Goal: Information Seeking & Learning: Understand process/instructions

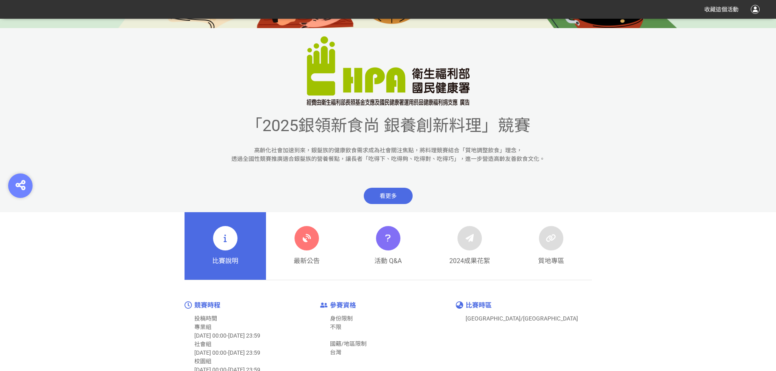
scroll to position [367, 0]
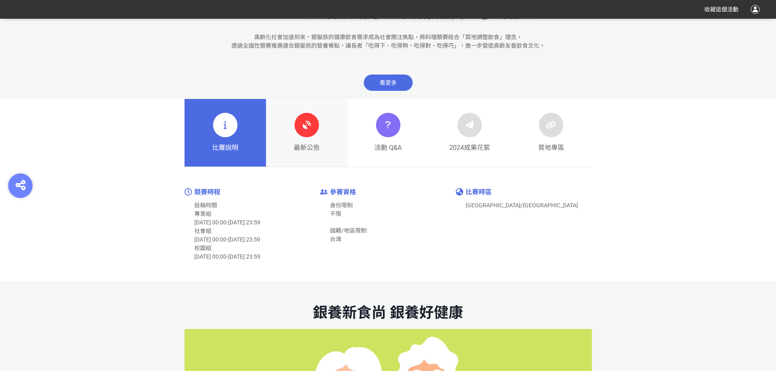
click at [313, 130] on icon at bounding box center [307, 125] width 15 height 15
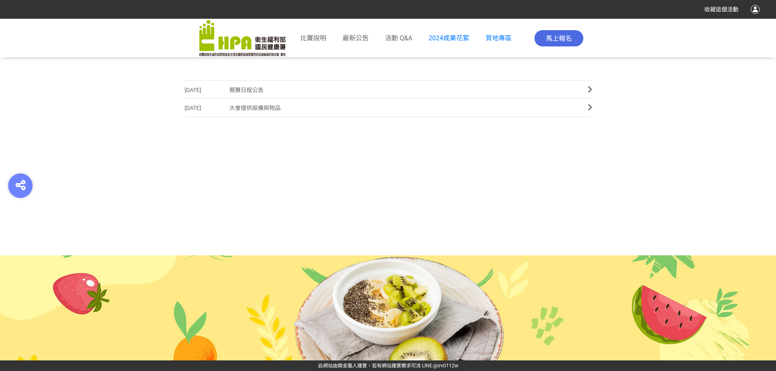
scroll to position [286, 0]
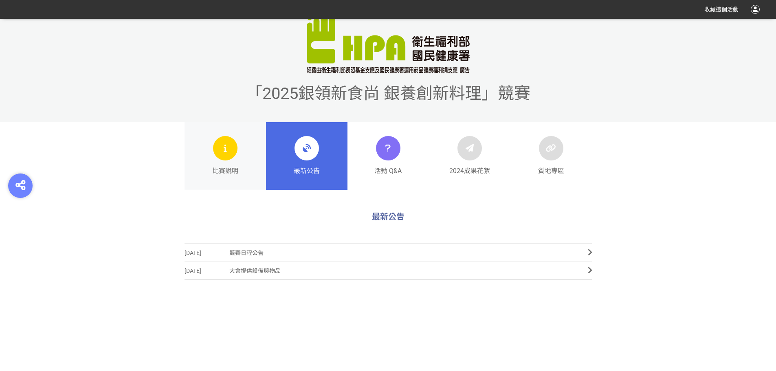
click at [241, 143] on link "比賽說明" at bounding box center [226, 156] width 82 height 68
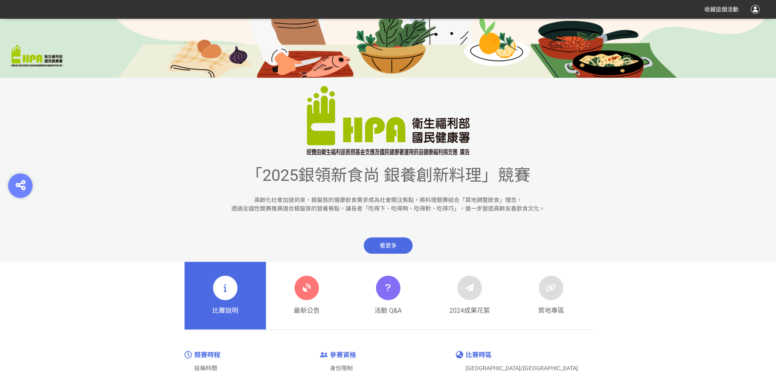
scroll to position [367, 0]
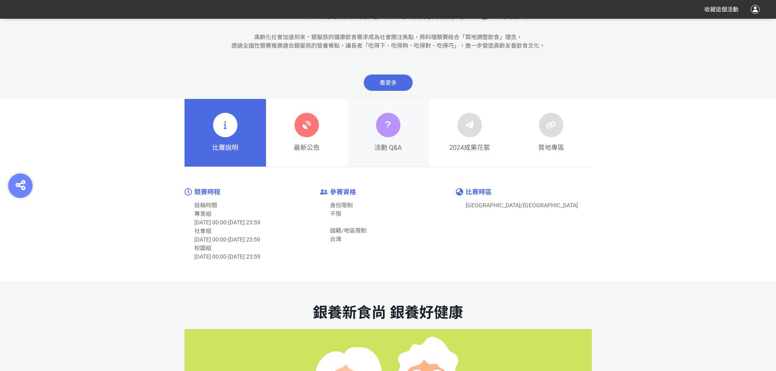
click at [389, 131] on icon at bounding box center [388, 125] width 12 height 15
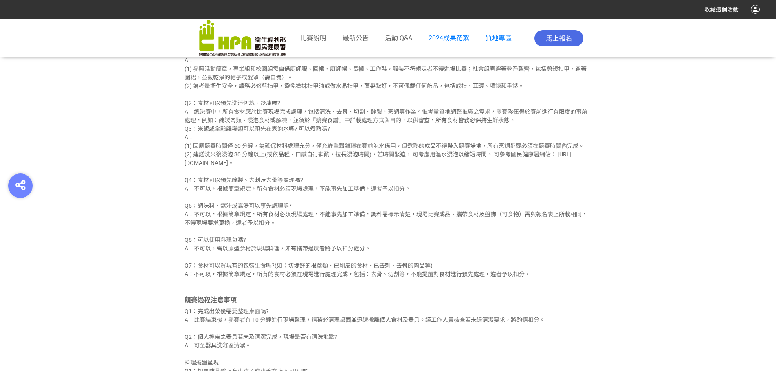
scroll to position [652, 0]
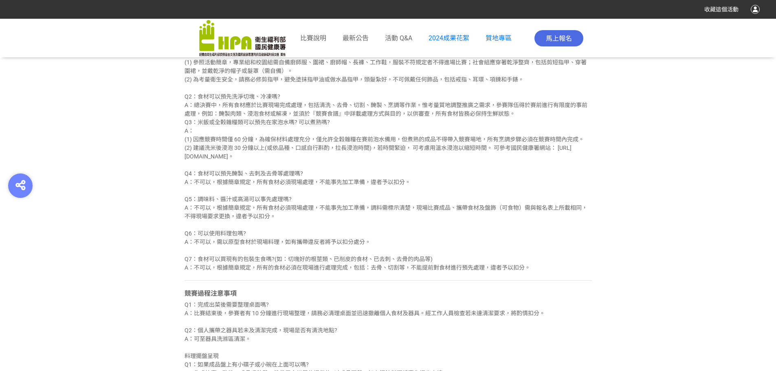
drag, startPoint x: 223, startPoint y: 110, endPoint x: 549, endPoint y: 135, distance: 327.0
click at [549, 135] on div "Q1：參賽服裝規範是什麼？ 需要額外注意甚麼? A： (1) 參照活動簡章，專業組和校園組需自備廚師服、圍裙、廚師帽、長褲、工作鞋，服裝不符規定者不得進場比賽…" at bounding box center [389, 156] width 408 height 231
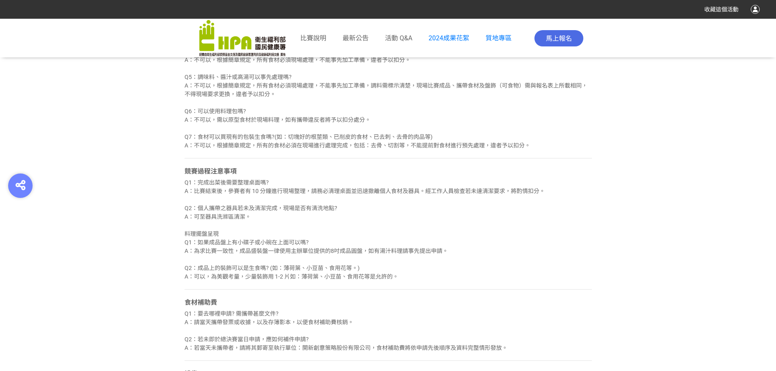
scroll to position [815, 0]
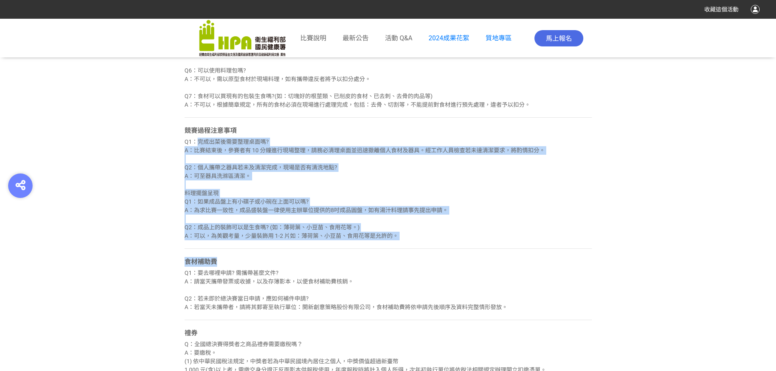
drag, startPoint x: 196, startPoint y: 149, endPoint x: 492, endPoint y: 261, distance: 317.0
click at [492, 261] on div "報到與說明會 Q1 ：報到需攜帶甚麼文件 ? 兩位都要帶嗎? A：請攜帶 附照片的身份證明文件 ，例如：身分證、駕照等。兩位參賽者都需要攜帶，如有身分不符、假…" at bounding box center [389, 218] width 408 height 967
click at [498, 207] on div "Q1：完成出菜後需要整理桌面嗎? A：比賽結束後，參賽者有 10 分鐘進行現場整理，請務必清理桌面並迅速撤離個人食材及器具。經工作人員檢查若未達清潔要求，將酌…" at bounding box center [389, 189] width 408 height 103
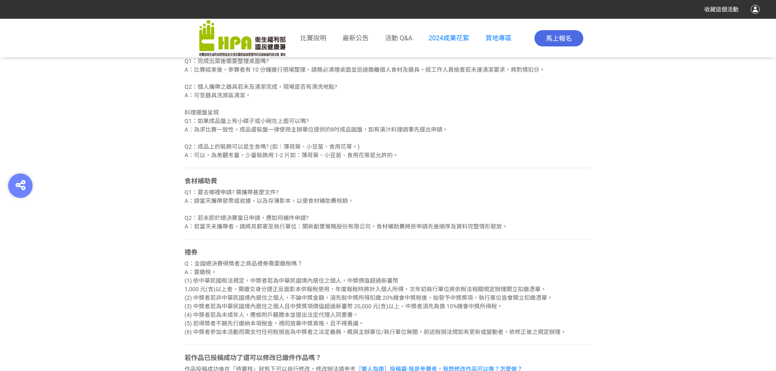
scroll to position [897, 0]
drag, startPoint x: 196, startPoint y: 130, endPoint x: 457, endPoint y: 225, distance: 278.0
click at [457, 225] on div "報到與說明會 Q1 ：報到需攜帶甚麼文件 ? 兩位都要帶嗎? A：請攜帶 附照片的身份證明文件 ，例如：身分證、駕照等。兩位參賽者都需要攜帶，如有身分不符、假…" at bounding box center [389, 137] width 408 height 967
click at [519, 131] on div "Q1：完成出菜後需要整理桌面嗎? A：比賽結束後，參賽者有 10 分鐘進行現場整理，請務必清理桌面並迅速撤離個人食材及器具。經工作人員檢查若未達清潔要求，將酌…" at bounding box center [389, 107] width 408 height 103
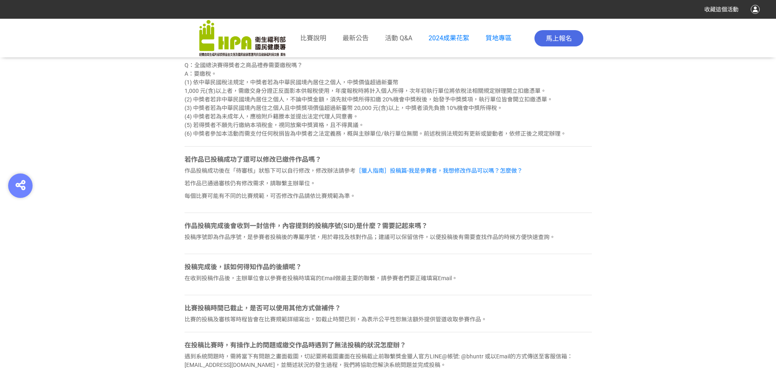
scroll to position [1101, 0]
